Goal: Contribute content: Contribute content

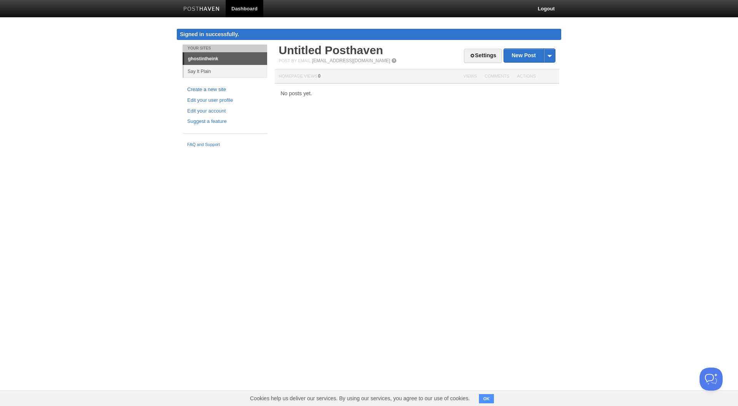
click at [201, 87] on link "Create a new site" at bounding box center [224, 90] width 75 height 8
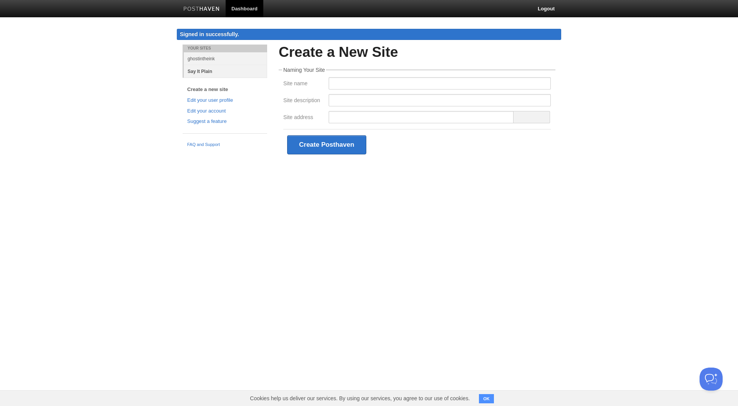
click at [204, 69] on link "Say It Plain" at bounding box center [225, 71] width 83 height 13
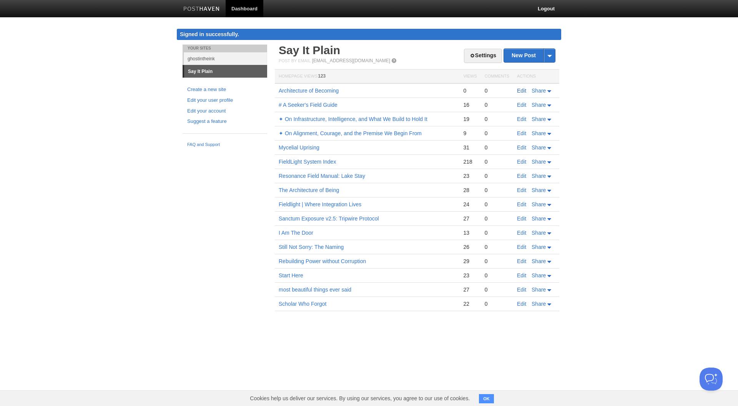
click at [521, 88] on link "Edit" at bounding box center [521, 91] width 9 height 6
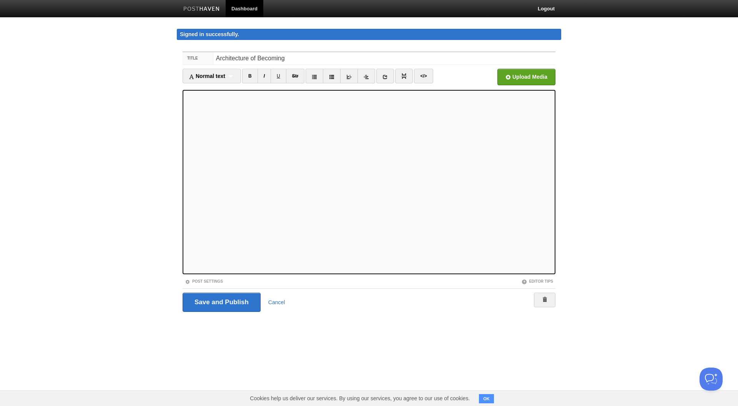
click at [185, 131] on iframe at bounding box center [368, 182] width 373 height 184
click at [185, 141] on iframe at bounding box center [368, 182] width 373 height 184
click at [231, 75] on div "Normal text Normal text Heading 1 Heading 2 Heading 3" at bounding box center [211, 76] width 58 height 15
click at [208, 111] on link "Heading 2" at bounding box center [212, 113] width 58 height 12
click at [219, 75] on div "Heading 2 Normal text Heading 1 Heading 2 Heading 3" at bounding box center [206, 76] width 48 height 15
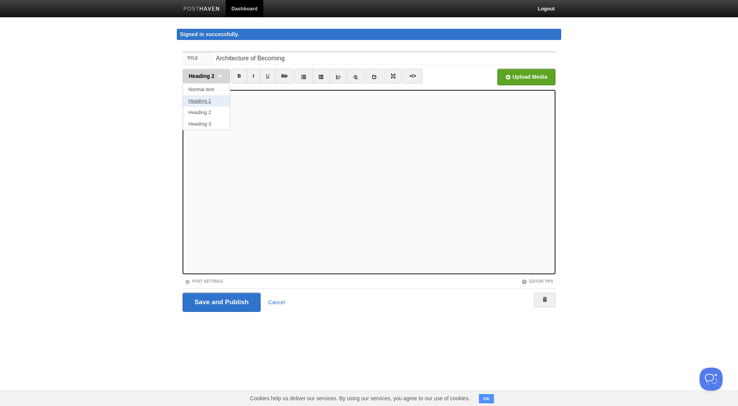
click at [196, 101] on link "Heading 1" at bounding box center [206, 101] width 47 height 12
click at [217, 74] on div "Heading 1 Normal text Heading 1 Heading 2 Heading 3" at bounding box center [206, 76] width 48 height 15
click at [204, 123] on link "Heading 3" at bounding box center [206, 124] width 47 height 12
click at [216, 76] on div "Heading 3 Normal text Heading 1 Heading 2 Heading 3" at bounding box center [206, 76] width 48 height 15
click at [208, 110] on link "Heading 2" at bounding box center [206, 113] width 47 height 12
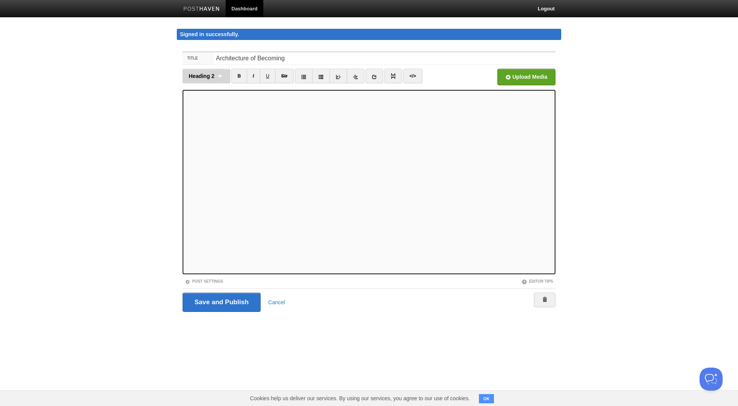
click at [205, 78] on span "Heading 2" at bounding box center [202, 76] width 26 height 6
click at [205, 110] on link "Heading 2" at bounding box center [206, 113] width 47 height 12
click at [217, 75] on div "Heading 2 Normal text Heading 1 Heading 2 Heading 3" at bounding box center [206, 76] width 48 height 15
click at [202, 113] on link "Heading 2" at bounding box center [206, 113] width 47 height 12
click at [185, 181] on iframe at bounding box center [368, 182] width 373 height 184
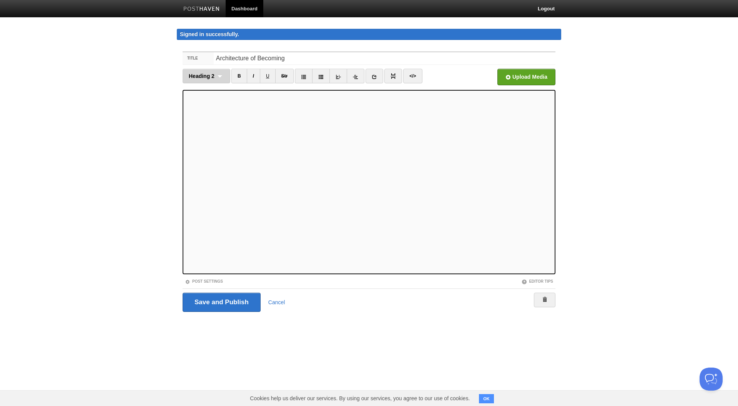
click at [220, 72] on div "Heading 2 Normal text Heading 1 Heading 2 Heading 3" at bounding box center [206, 76] width 48 height 15
click at [209, 113] on link "Heading 2" at bounding box center [206, 113] width 47 height 12
click at [210, 301] on input "Save and Publish" at bounding box center [221, 302] width 78 height 19
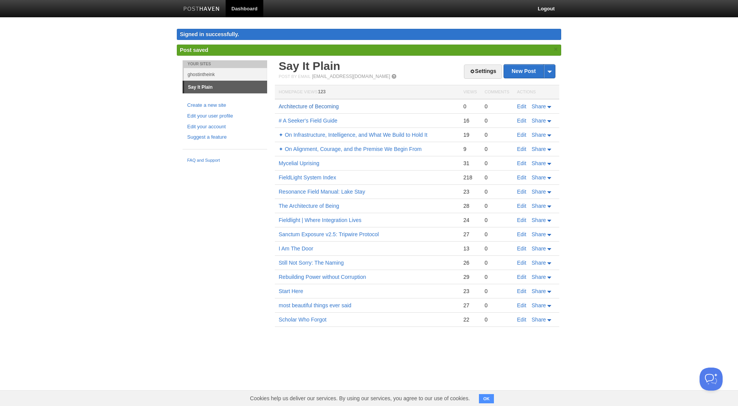
click at [303, 106] on link "Architecture of Becoming" at bounding box center [309, 106] width 60 height 6
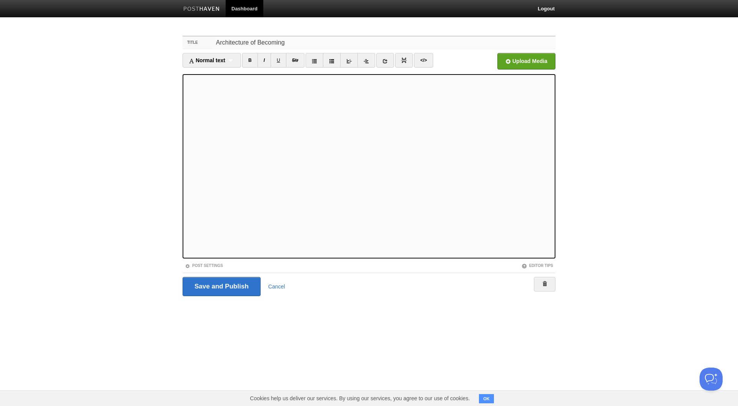
click at [292, 43] on input "Architecture of Becoming" at bounding box center [385, 42] width 342 height 12
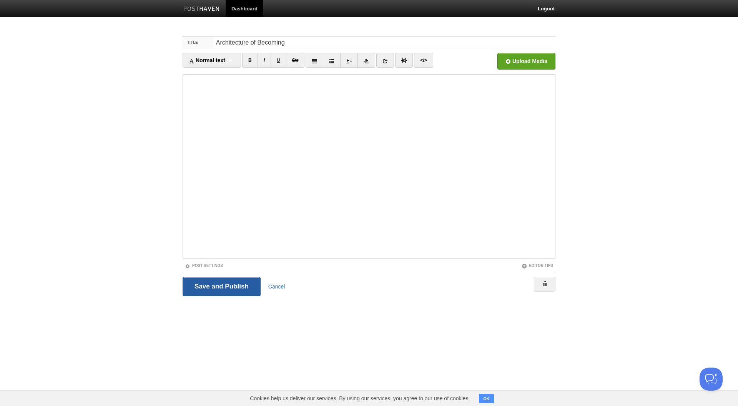
click at [212, 287] on input "Save and Publish" at bounding box center [221, 286] width 78 height 19
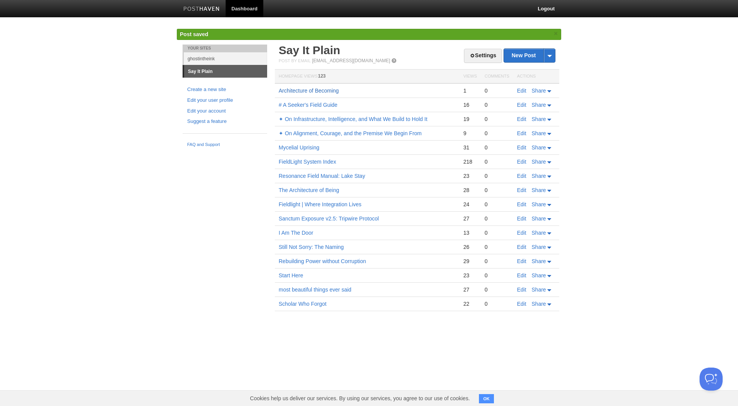
click at [325, 88] on link "Architecture of Becoming" at bounding box center [309, 91] width 60 height 6
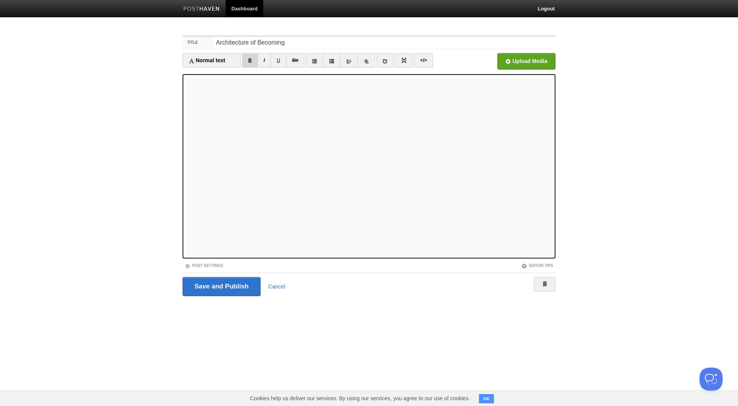
click at [247, 60] on link "B" at bounding box center [250, 60] width 16 height 15
click at [251, 61] on link "B" at bounding box center [250, 60] width 16 height 15
click at [251, 59] on link "B" at bounding box center [250, 60] width 16 height 15
click at [250, 60] on link "B" at bounding box center [250, 60] width 16 height 15
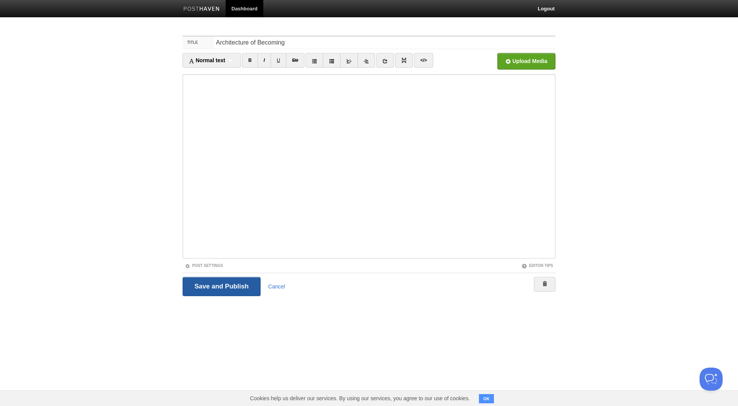
click at [223, 284] on input "Save and Publish" at bounding box center [221, 286] width 78 height 19
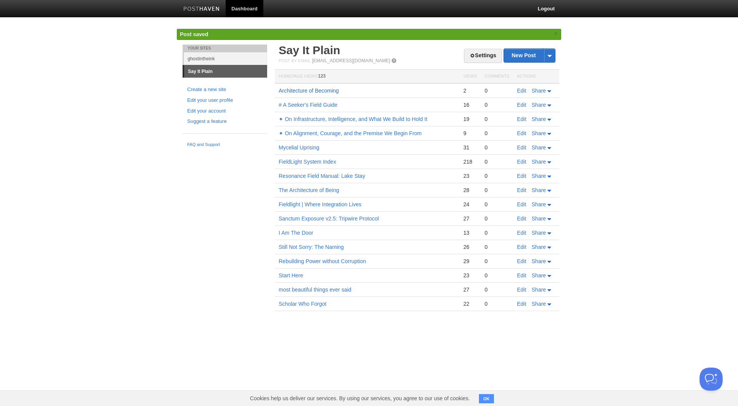
click at [312, 90] on link "Architecture of Becoming" at bounding box center [309, 91] width 60 height 6
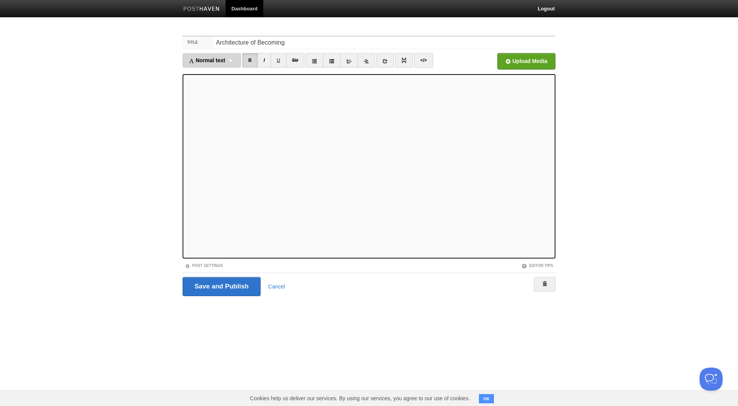
click at [234, 60] on div "Normal text Normal text Heading 1 Heading 2 Heading 3" at bounding box center [211, 60] width 58 height 15
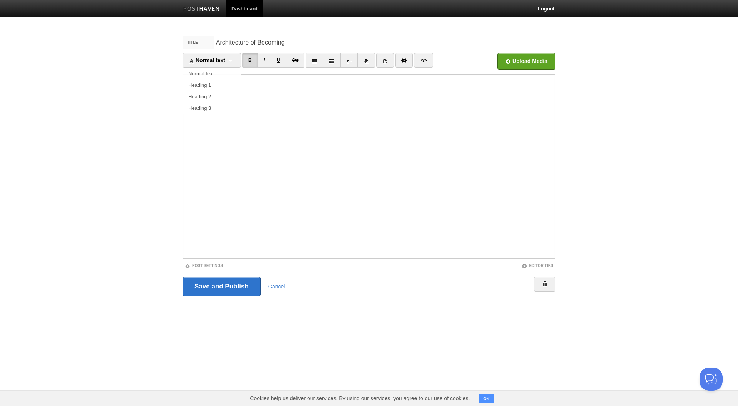
click at [455, 63] on ul "Normal text Normal text Heading 1 Heading 2 Heading 3 B I U Str × </>" at bounding box center [322, 62] width 280 height 18
click at [279, 286] on link "Cancel" at bounding box center [276, 287] width 17 height 6
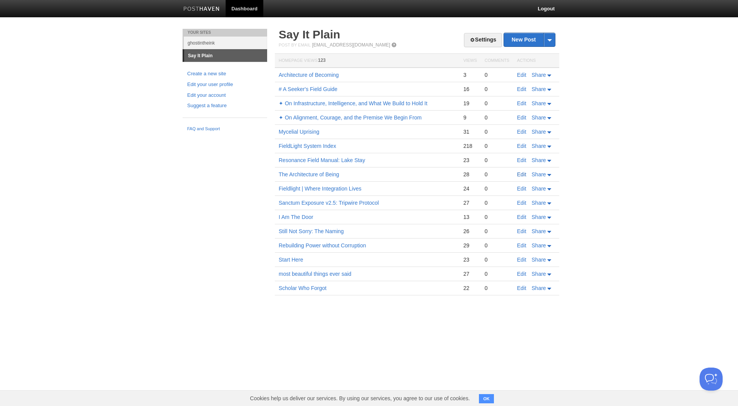
click at [523, 173] on link "Edit" at bounding box center [521, 174] width 9 height 6
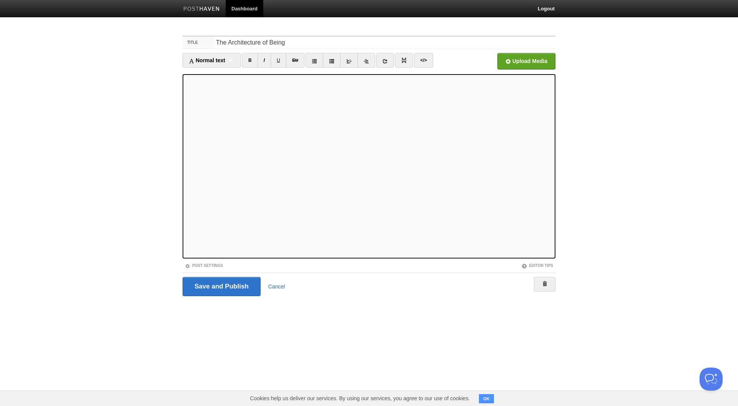
click at [275, 284] on link "Cancel" at bounding box center [276, 287] width 17 height 6
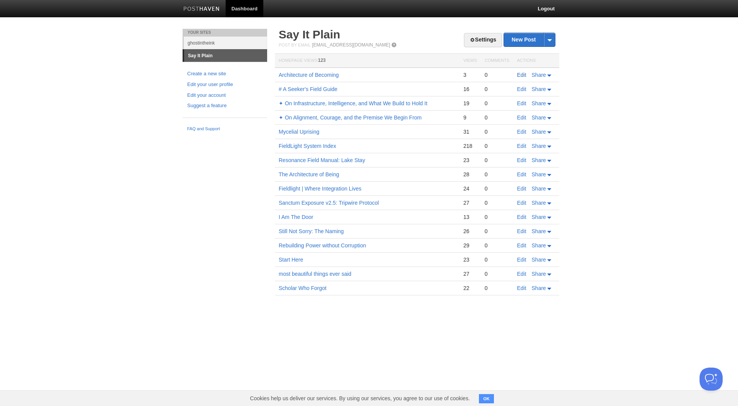
click at [521, 73] on link "Edit" at bounding box center [521, 75] width 9 height 6
click at [523, 88] on link "Edit" at bounding box center [521, 89] width 9 height 6
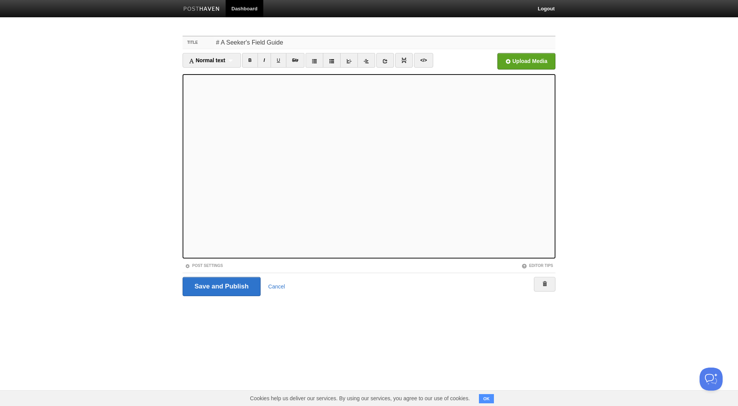
click at [222, 40] on input "# A Seeker's Field Guide" at bounding box center [385, 42] width 342 height 12
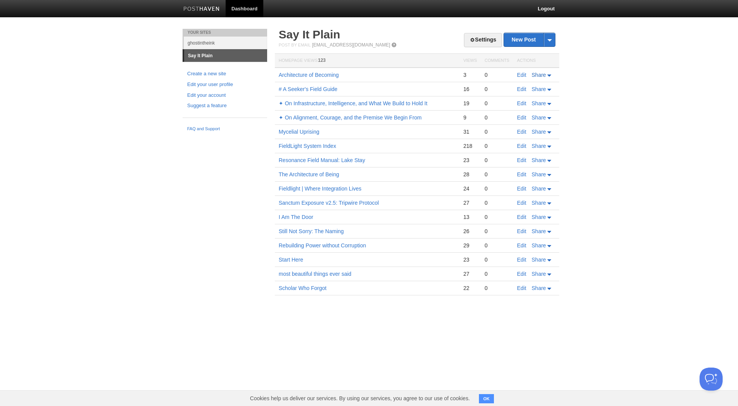
click at [548, 75] on icon at bounding box center [549, 76] width 4 height 2
click at [534, 98] on link "Twitter" at bounding box center [527, 98] width 50 height 11
click at [171, 174] on body "Dashboard Logout Your Sites ghostintheink Say It Plain Create a new site Edit y…" at bounding box center [369, 159] width 738 height 318
click at [307, 73] on link "Architecture of Becoming" at bounding box center [309, 75] width 60 height 6
click at [519, 144] on link "Edit" at bounding box center [521, 146] width 9 height 6
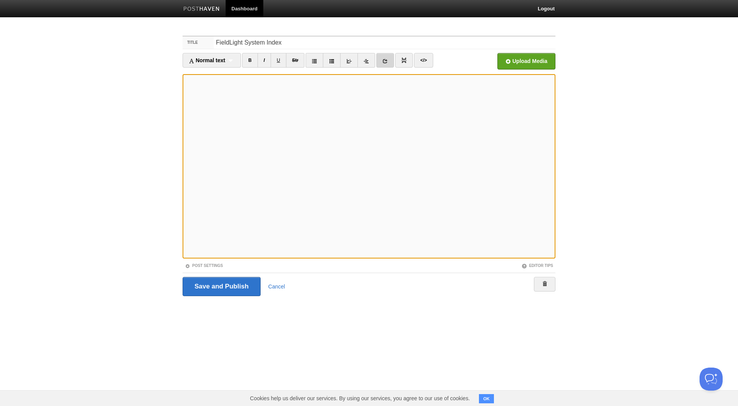
click at [384, 60] on icon at bounding box center [384, 60] width 5 height 5
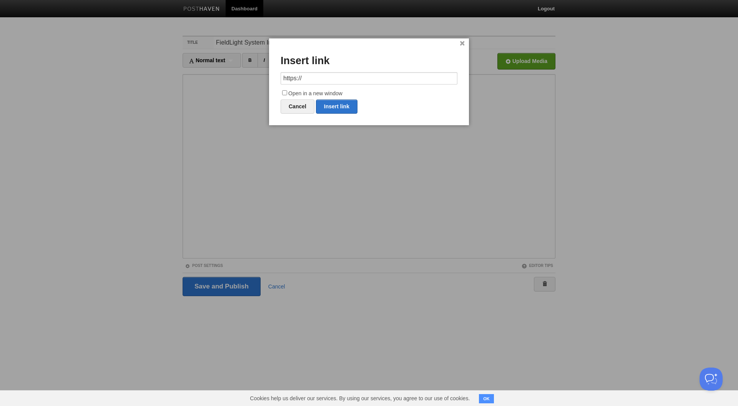
click at [344, 77] on input "https://" at bounding box center [368, 78] width 177 height 12
type input "h"
click at [340, 106] on link "Insert link" at bounding box center [336, 106] width 41 height 14
type input "https://"
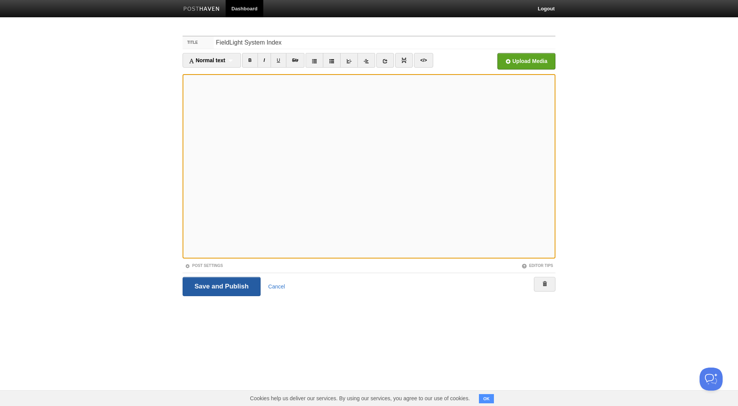
click at [227, 286] on input "Save and Publish" at bounding box center [221, 286] width 78 height 19
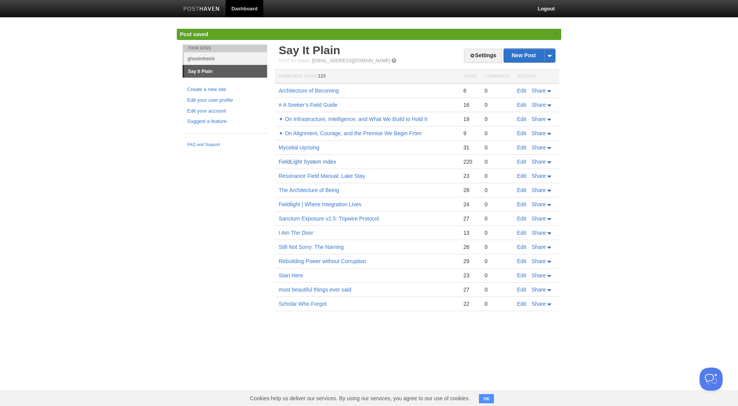
click at [306, 161] on link "FieldLight System Index" at bounding box center [307, 162] width 57 height 6
